Goal: Transaction & Acquisition: Purchase product/service

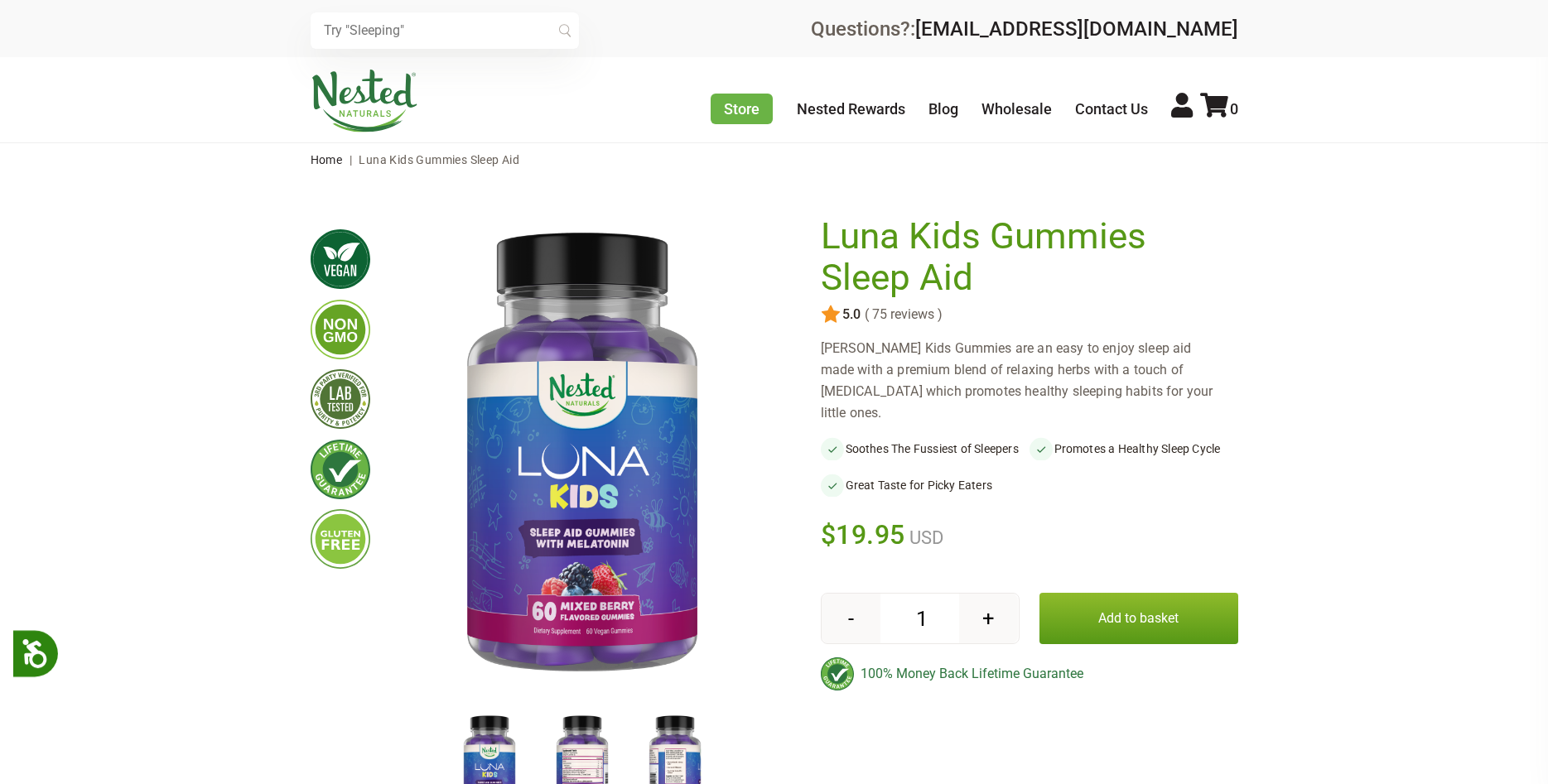
click at [674, 712] on img at bounding box center [674, 766] width 83 height 108
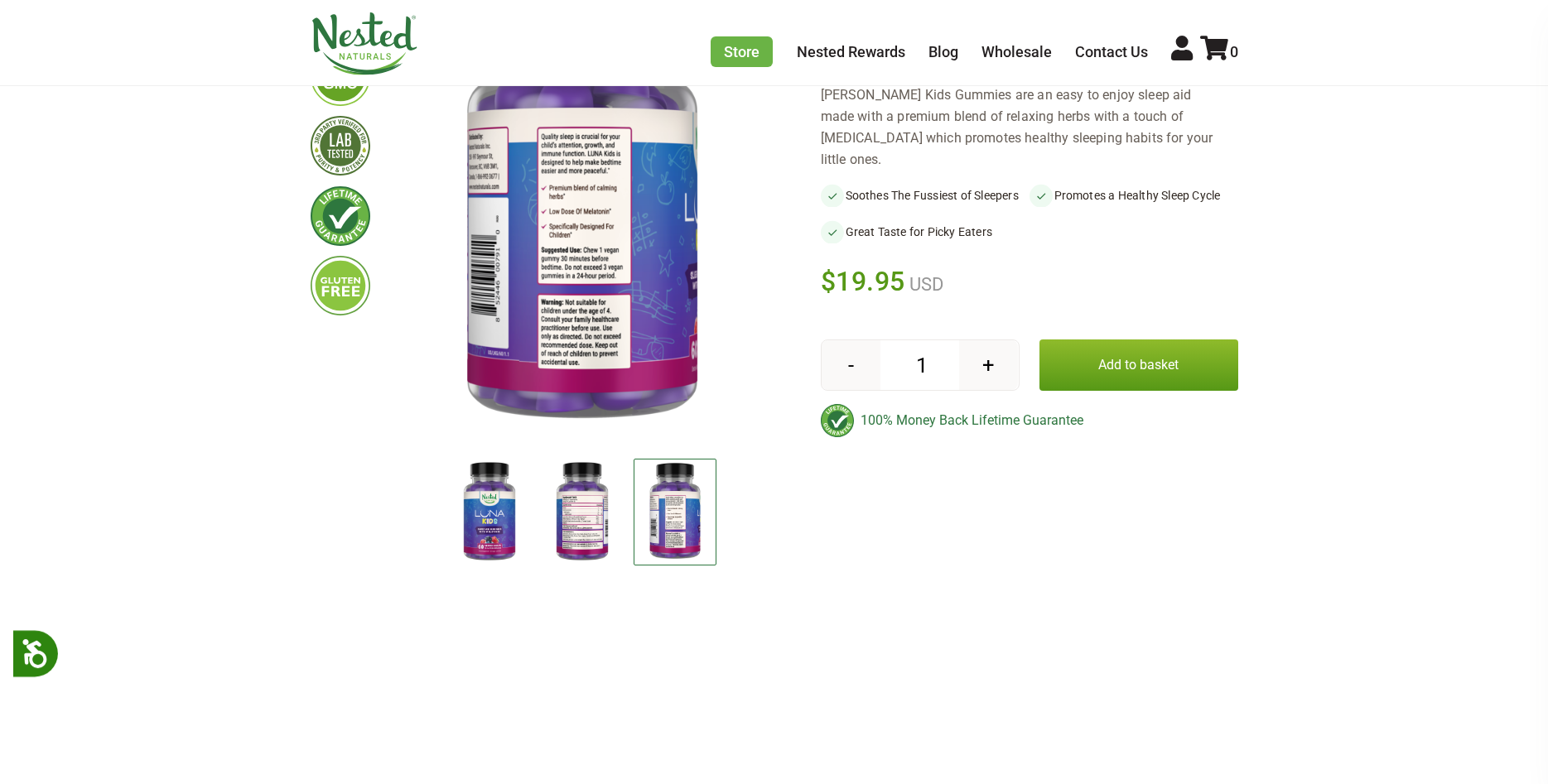
scroll to position [253, 0]
click at [504, 358] on img at bounding box center [582, 203] width 371 height 482
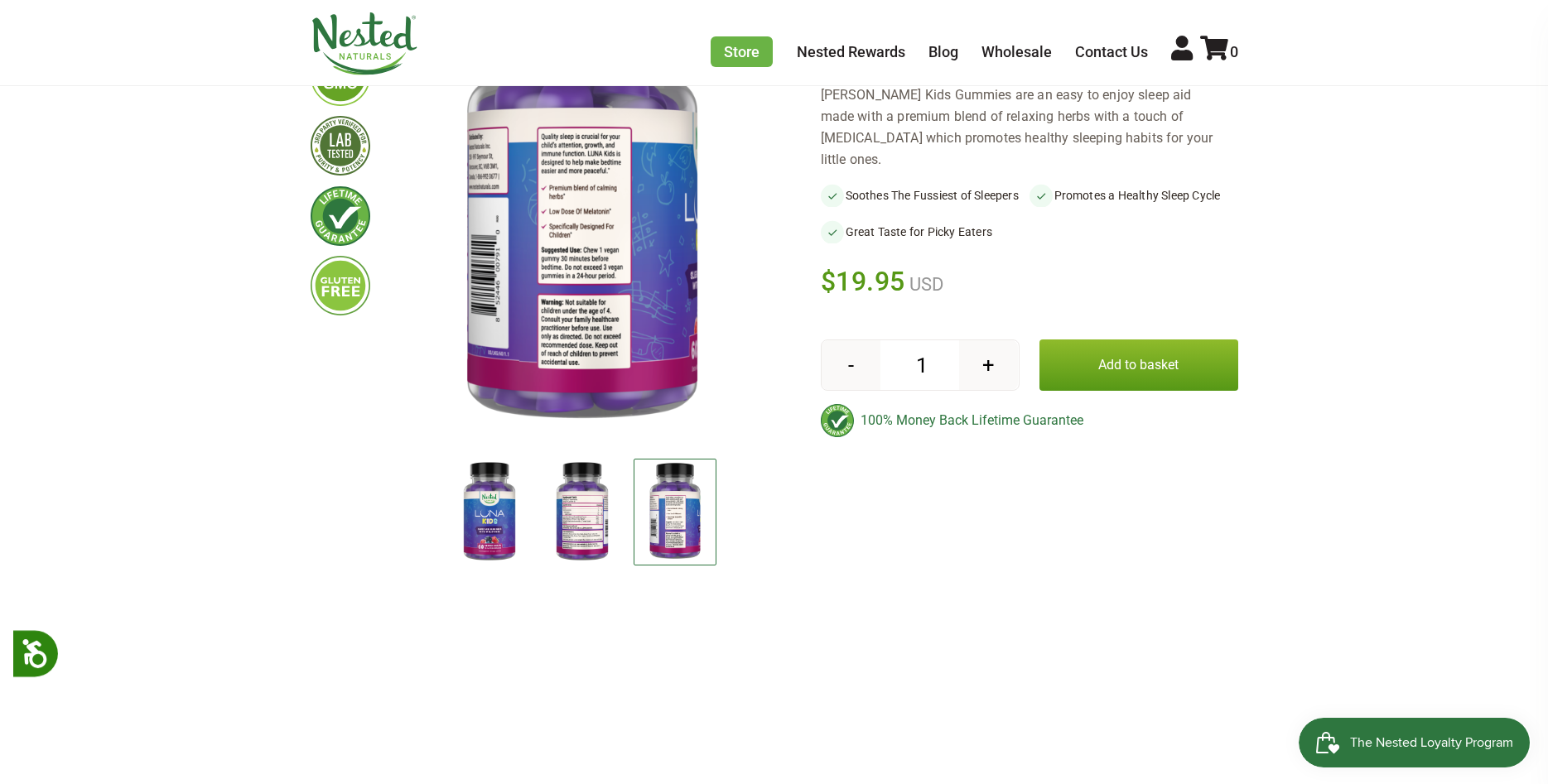
click at [542, 355] on img at bounding box center [582, 203] width 371 height 482
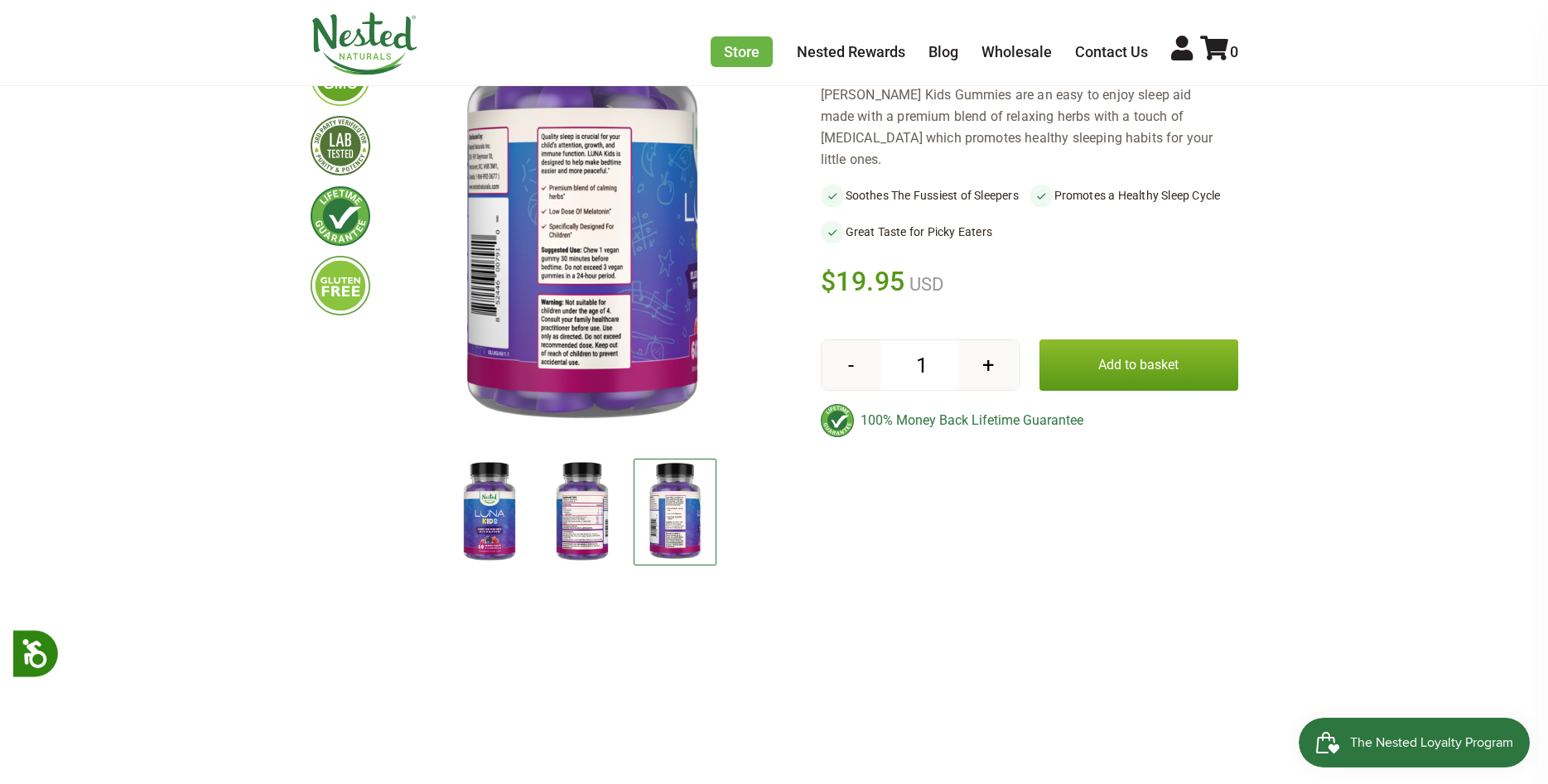
click at [542, 355] on img at bounding box center [582, 203] width 371 height 482
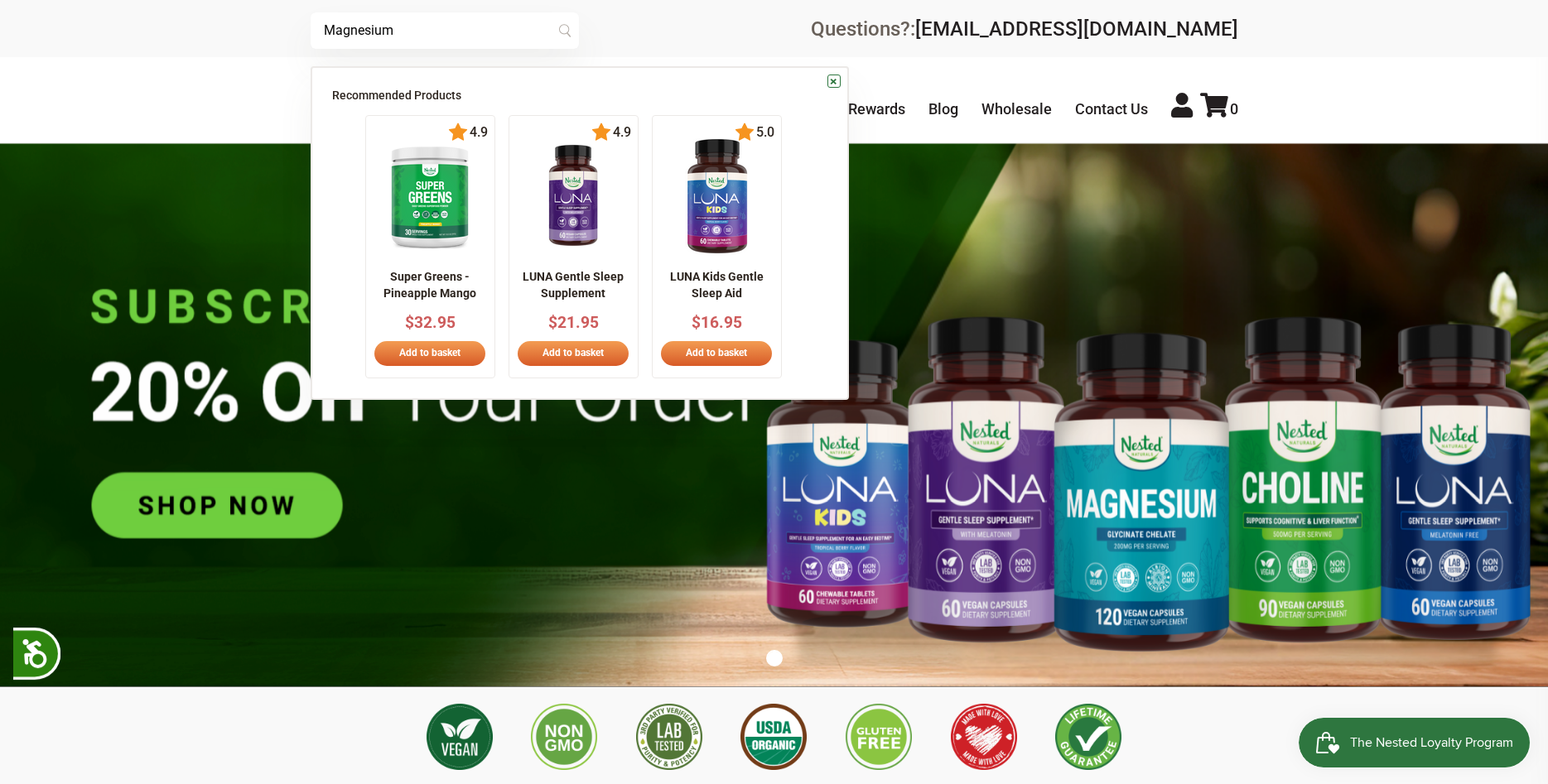
click at [833, 80] on link "×" at bounding box center [833, 81] width 13 height 13
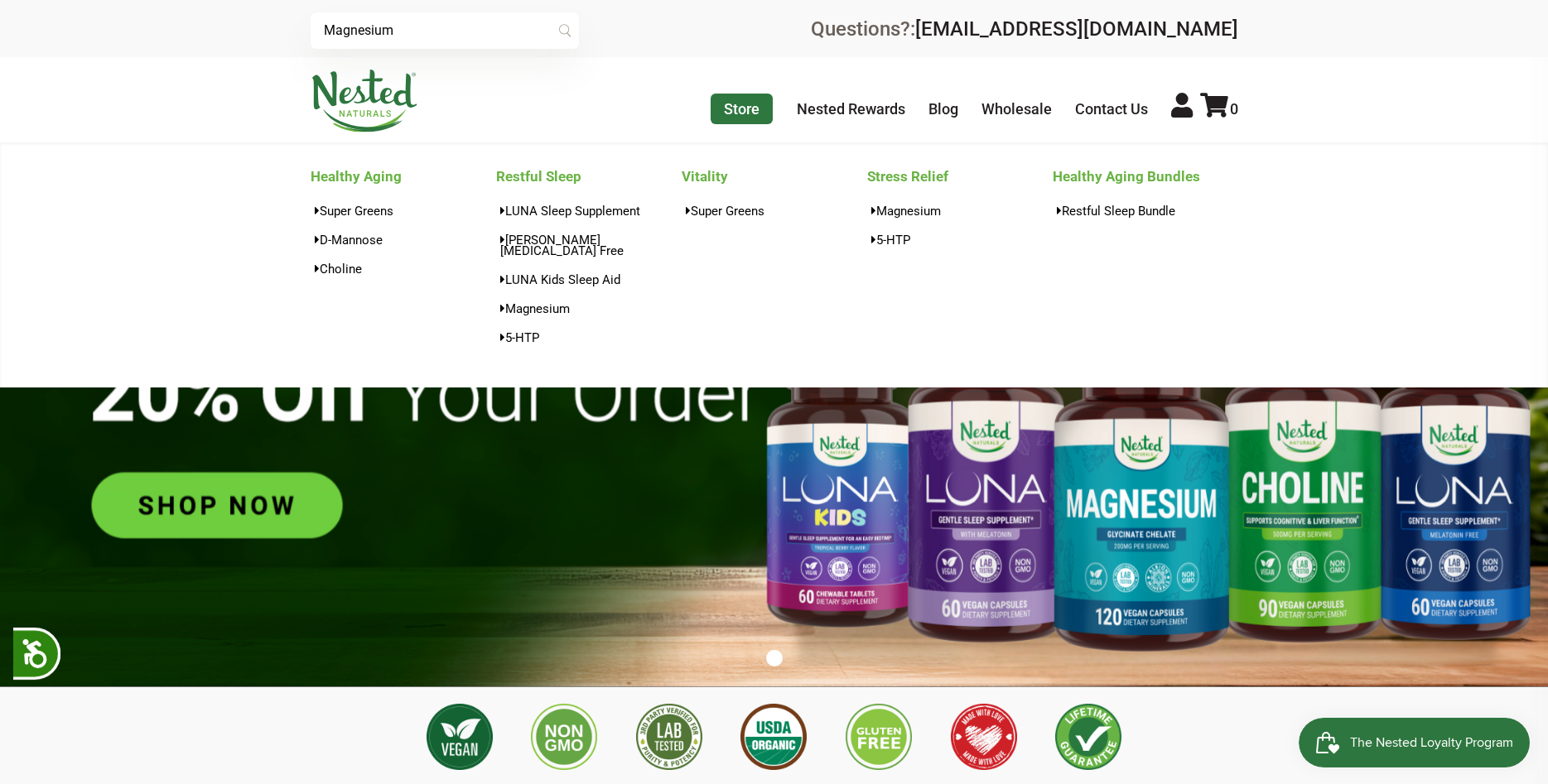
click at [727, 111] on link "Store" at bounding box center [742, 109] width 62 height 31
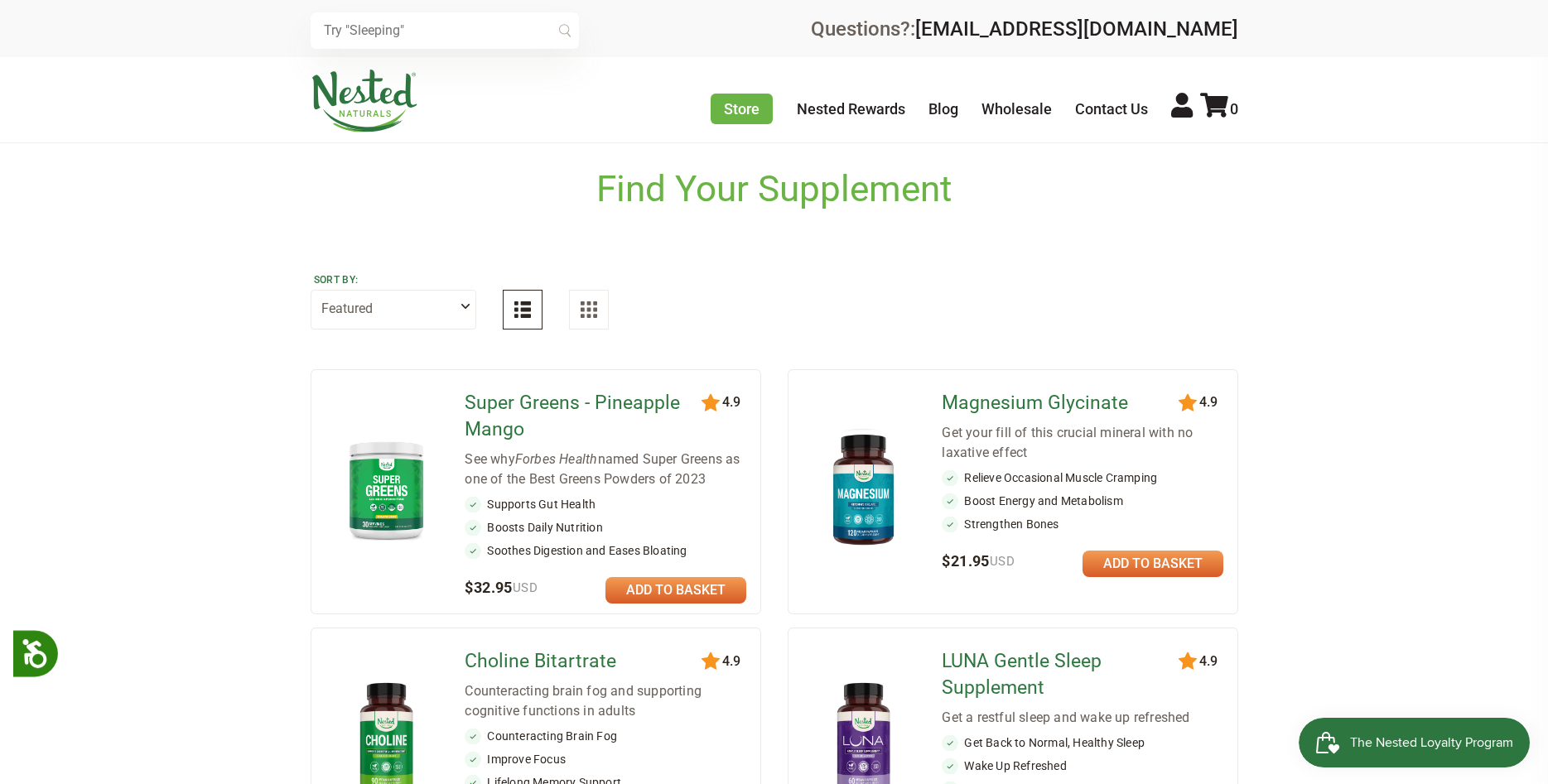
click at [870, 530] on img at bounding box center [864, 490] width 97 height 127
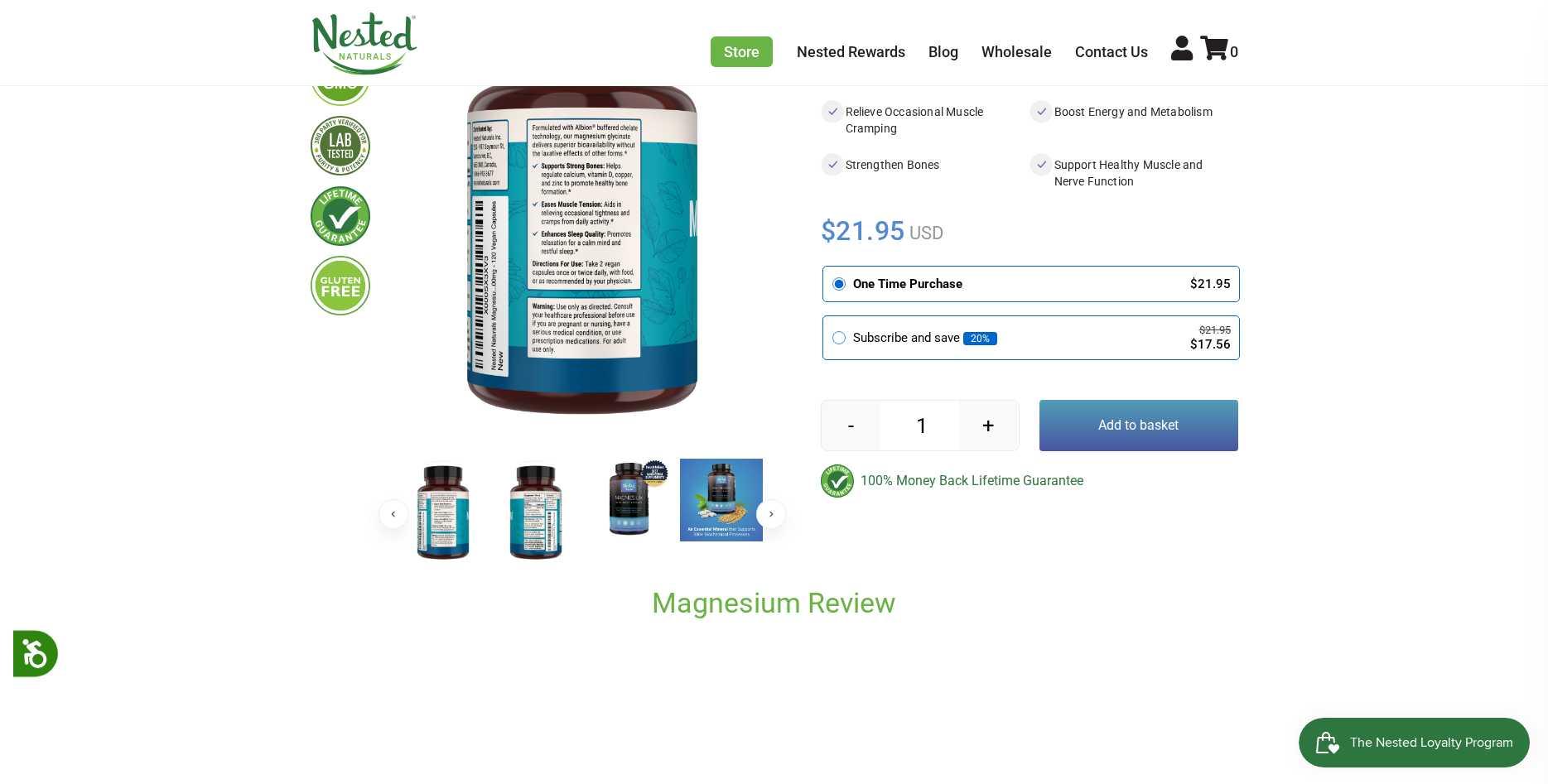
click at [769, 513] on button "Next" at bounding box center [770, 514] width 30 height 30
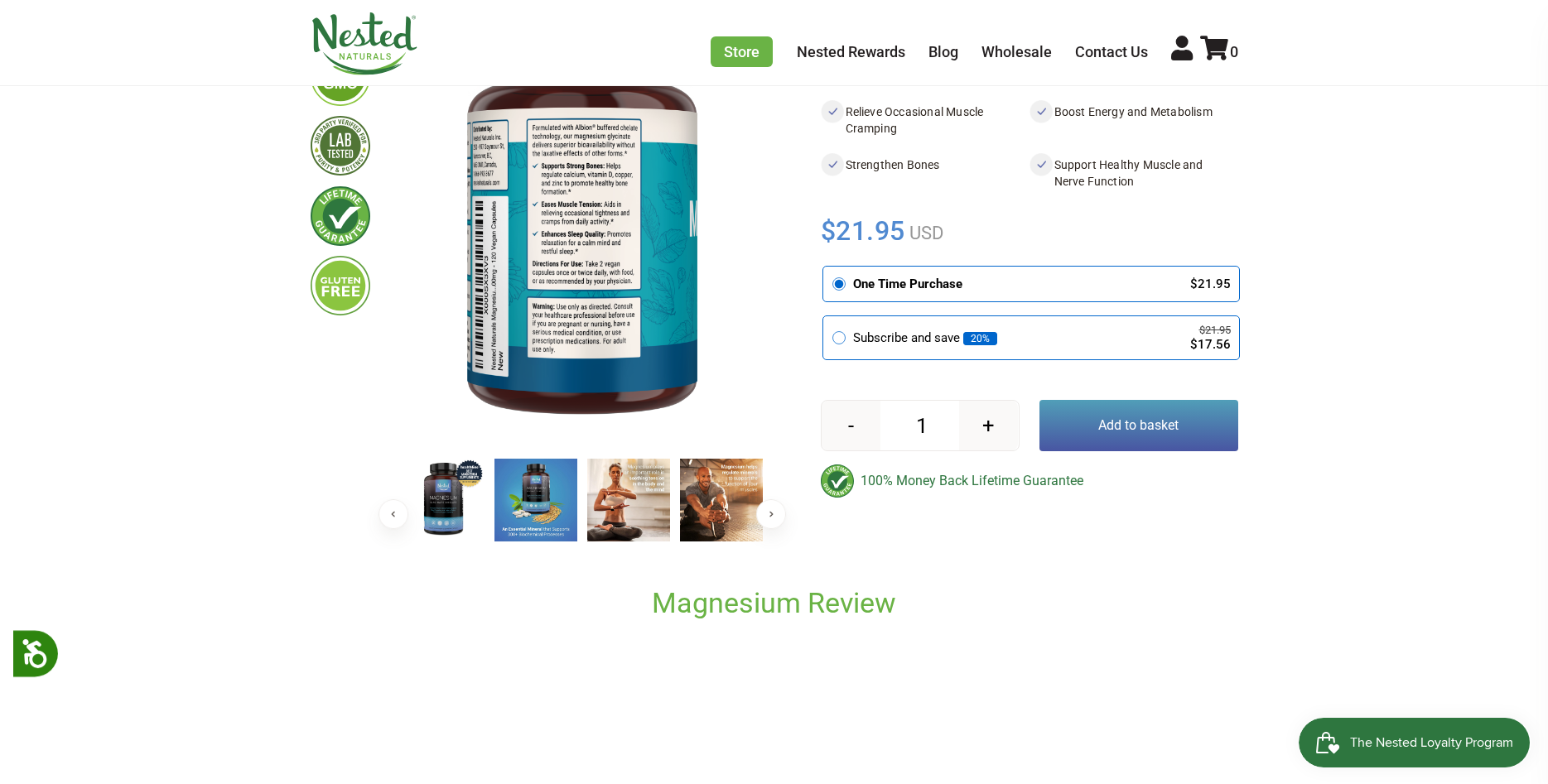
click at [769, 513] on button "Next" at bounding box center [770, 514] width 30 height 30
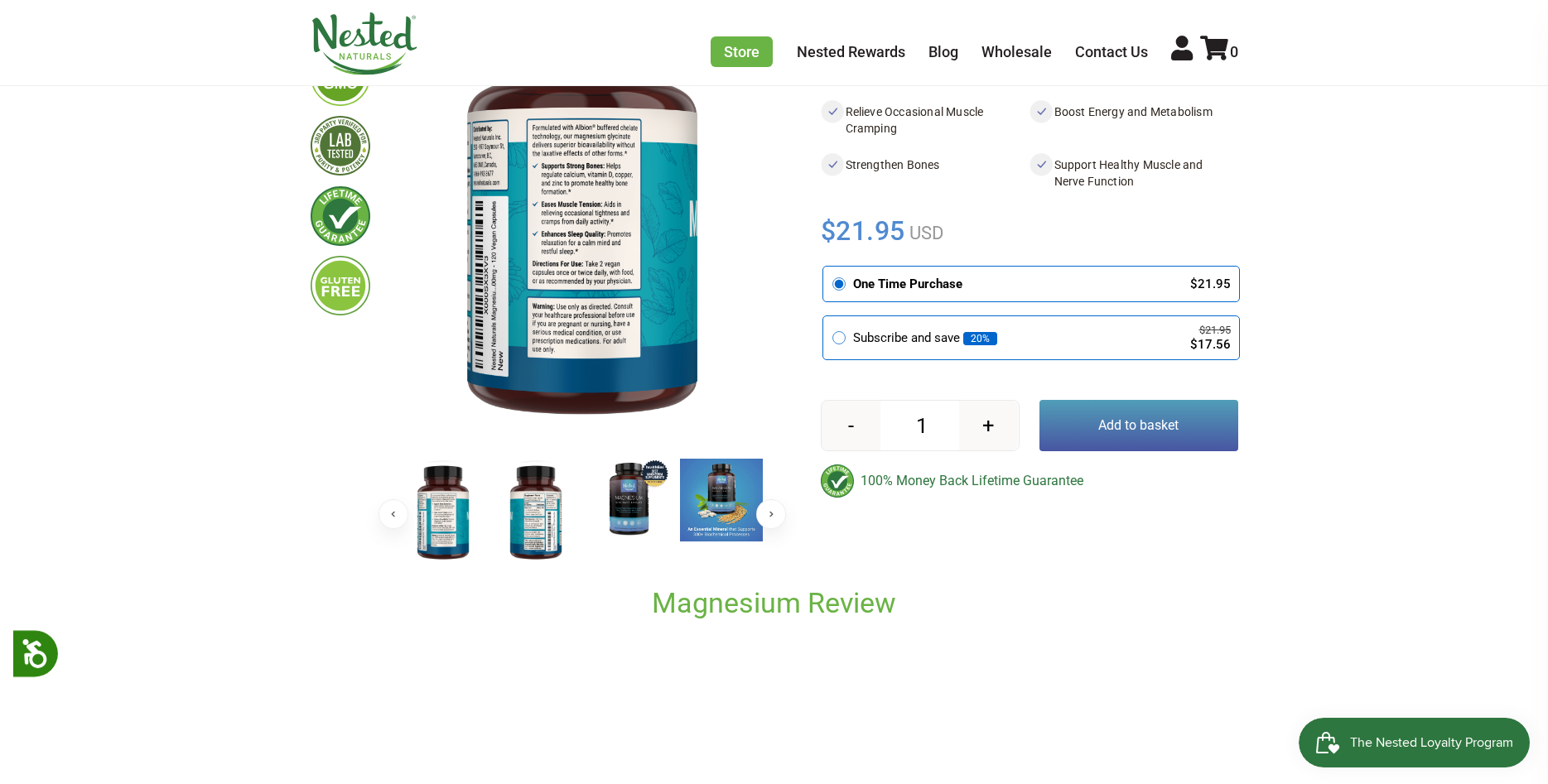
click at [546, 539] on img at bounding box center [535, 513] width 83 height 108
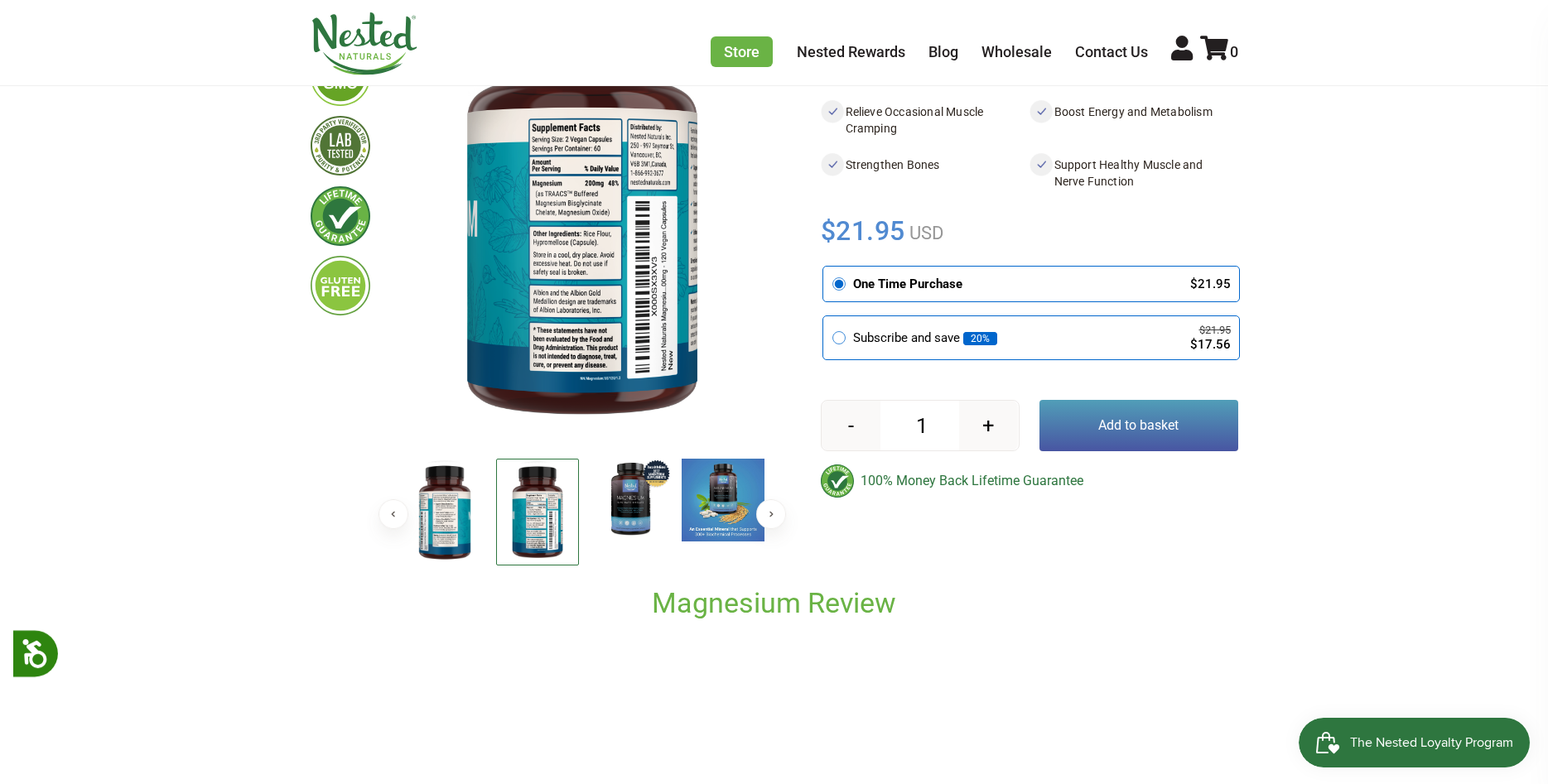
drag, startPoint x: 535, startPoint y: 535, endPoint x: 410, endPoint y: 554, distance: 126.4
click at [410, 555] on div at bounding box center [769, 514] width 1484 height 111
drag, startPoint x: 530, startPoint y: 514, endPoint x: 2643, endPoint y: 355, distance: 2119.0
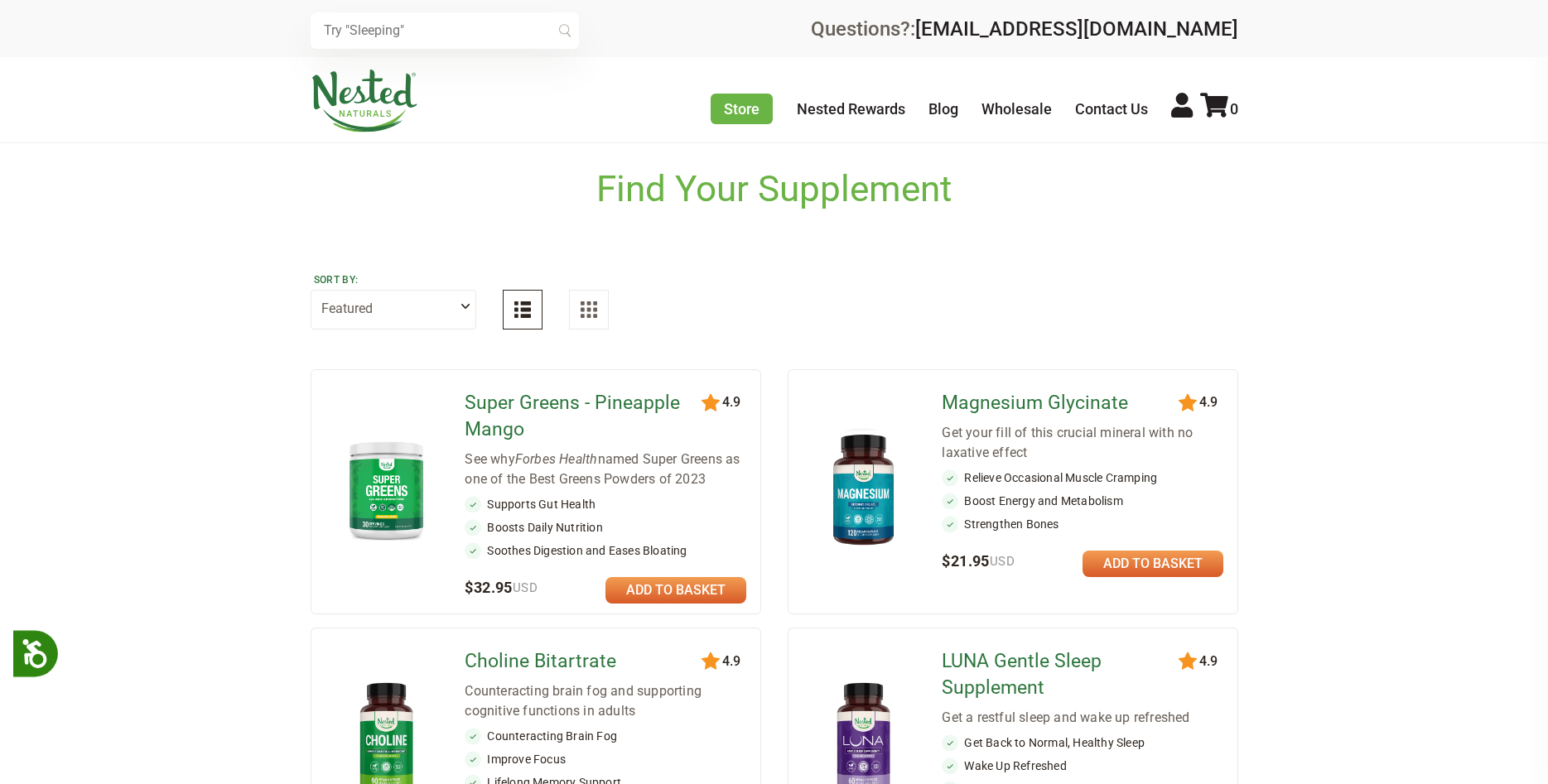
click at [378, 493] on img at bounding box center [387, 490] width 97 height 111
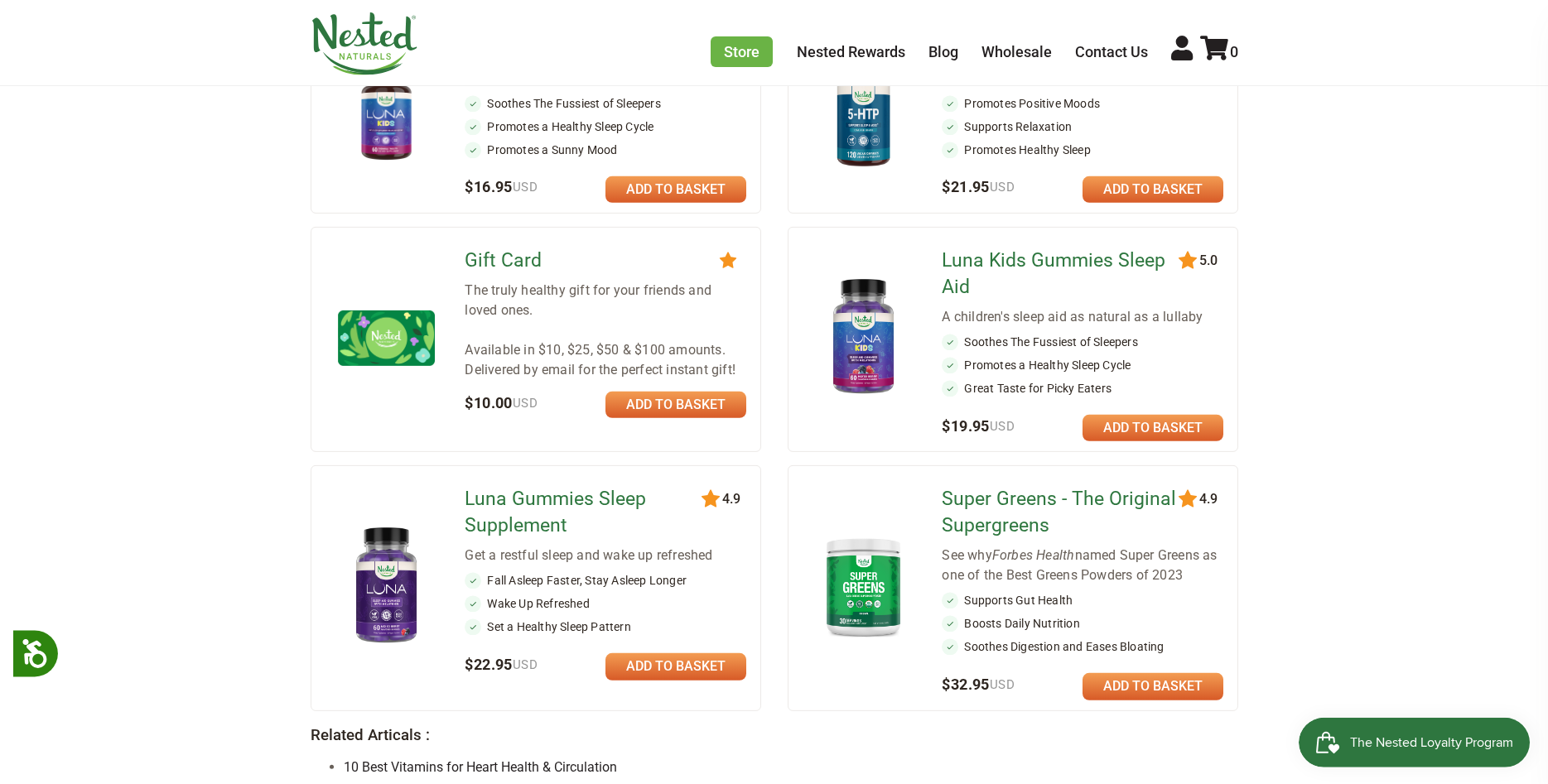
scroll to position [1098, 0]
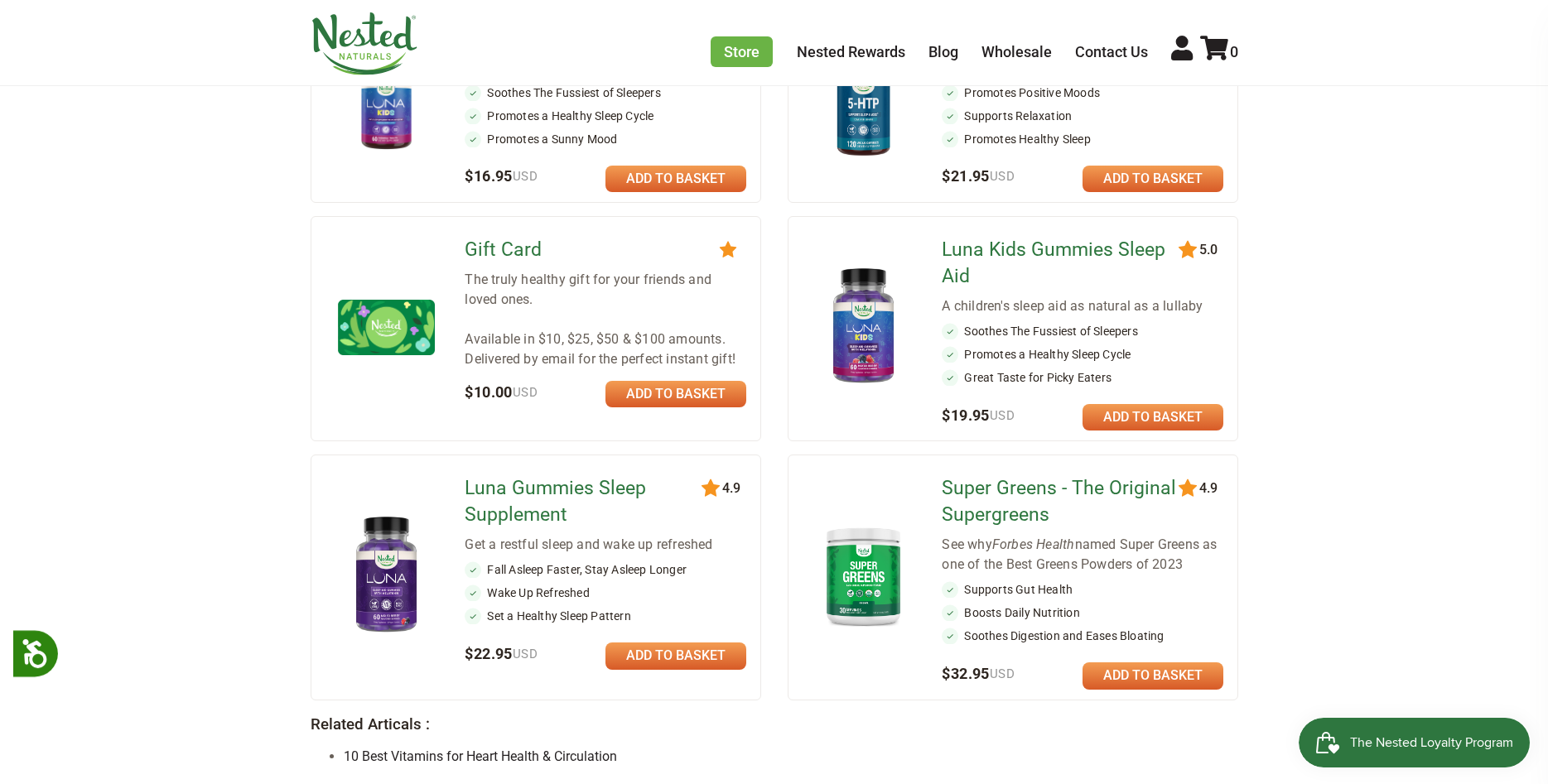
click at [893, 574] on img at bounding box center [864, 576] width 97 height 111
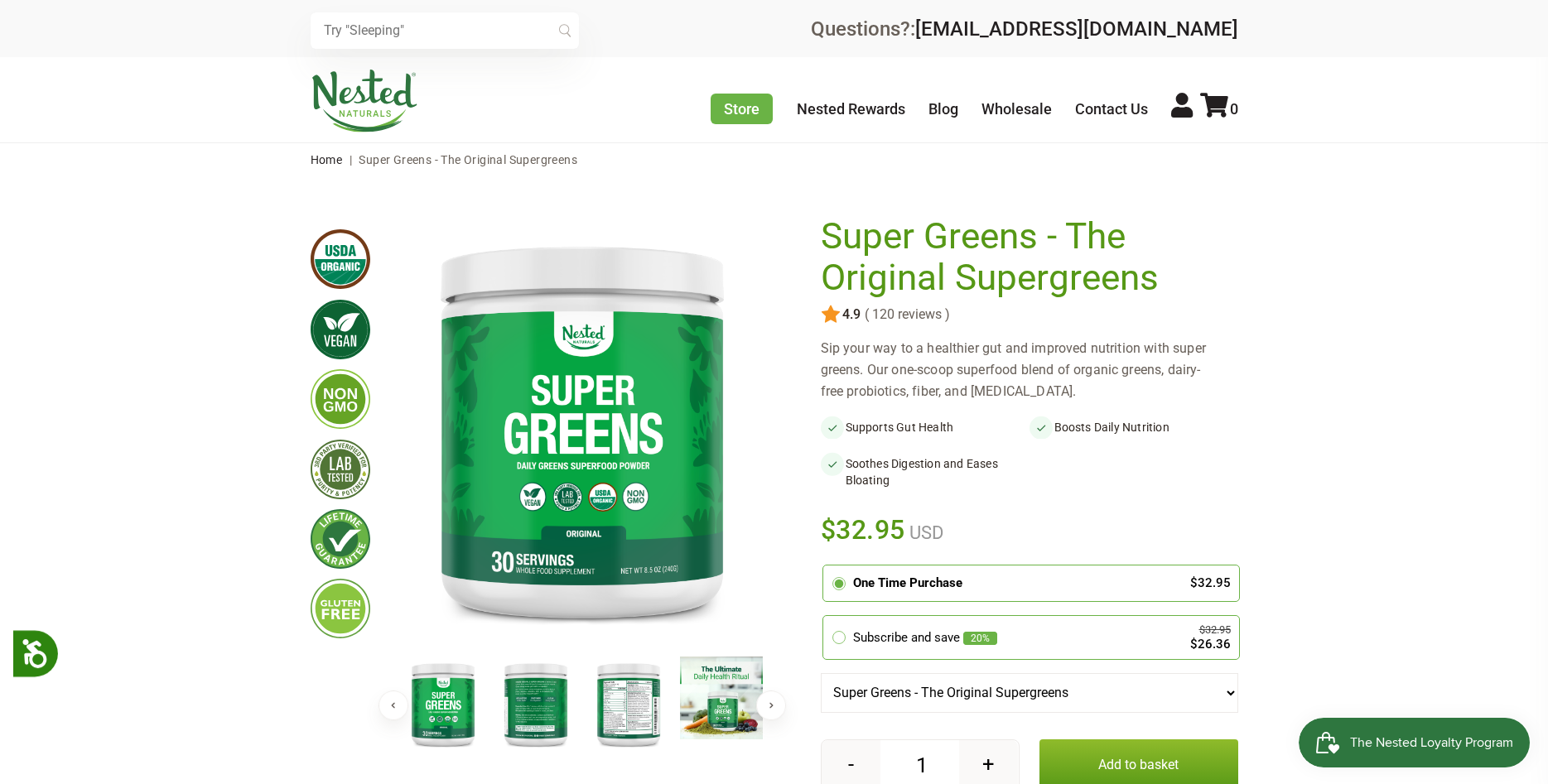
click at [635, 715] on img at bounding box center [629, 705] width 83 height 95
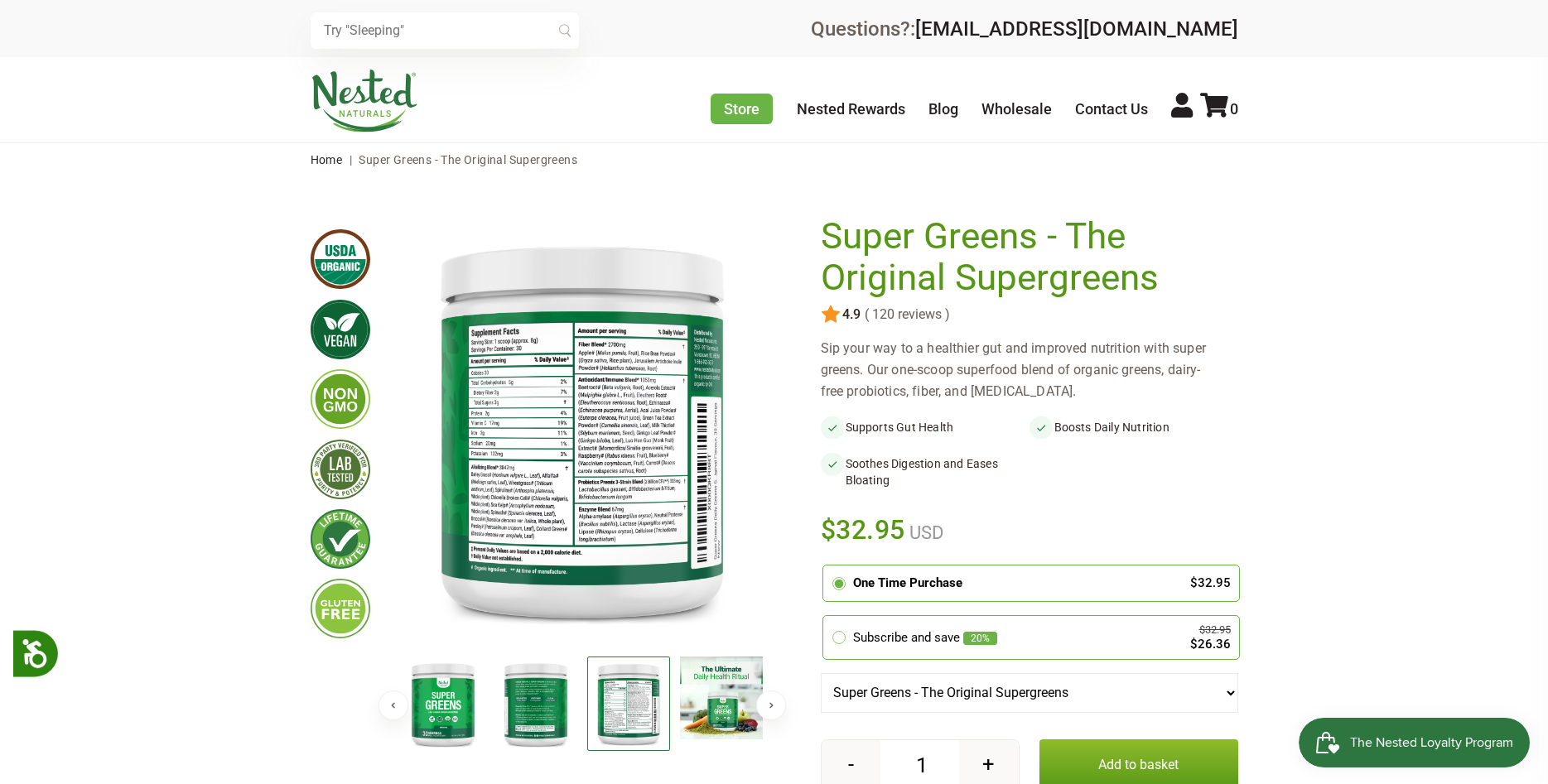
click at [692, 505] on div "Previous" at bounding box center [582, 486] width 371 height 539
